Goal: Navigation & Orientation: Go to known website

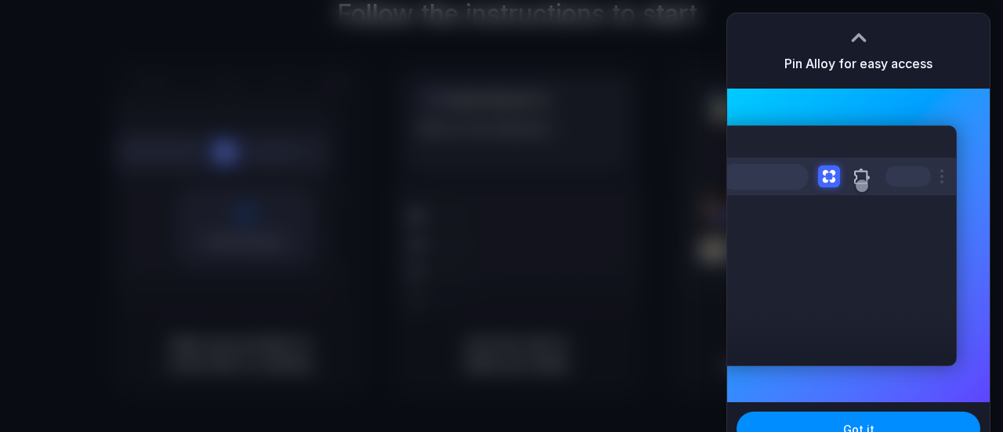
click at [853, 42] on div at bounding box center [859, 38] width 24 height 24
